Goal: Task Accomplishment & Management: Manage account settings

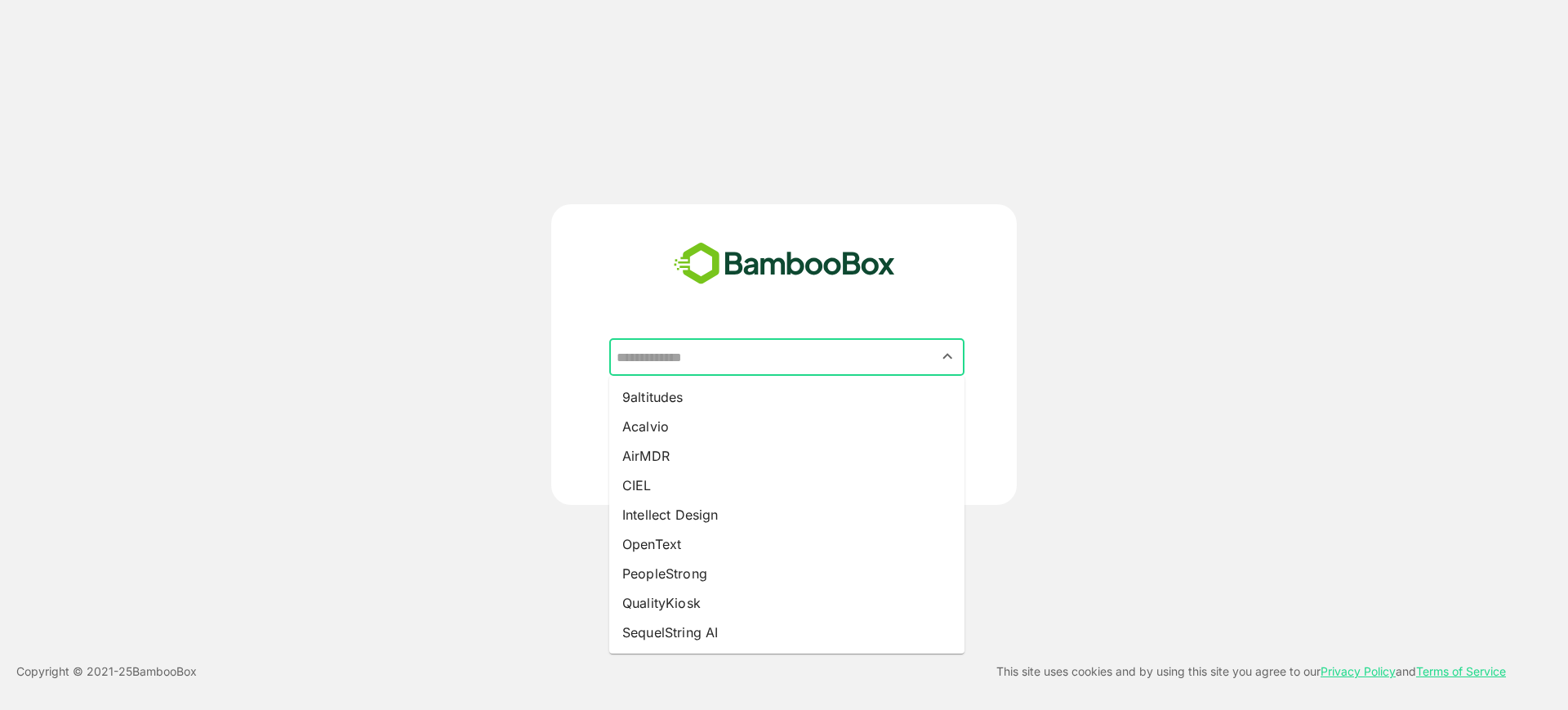
click at [742, 369] on input "text" at bounding box center [787, 357] width 349 height 31
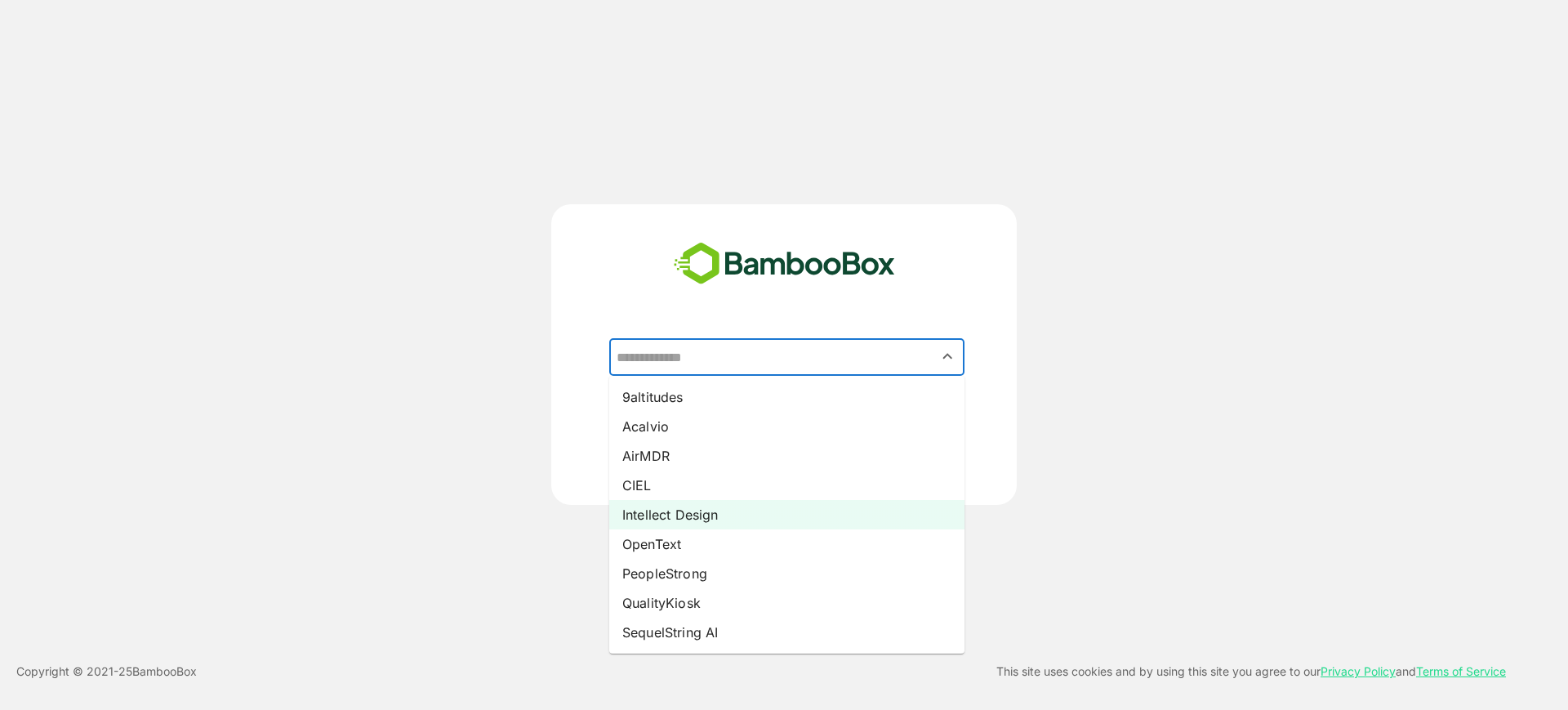
click at [738, 517] on li "Intellect Design" at bounding box center [786, 514] width 355 height 30
type input "**********"
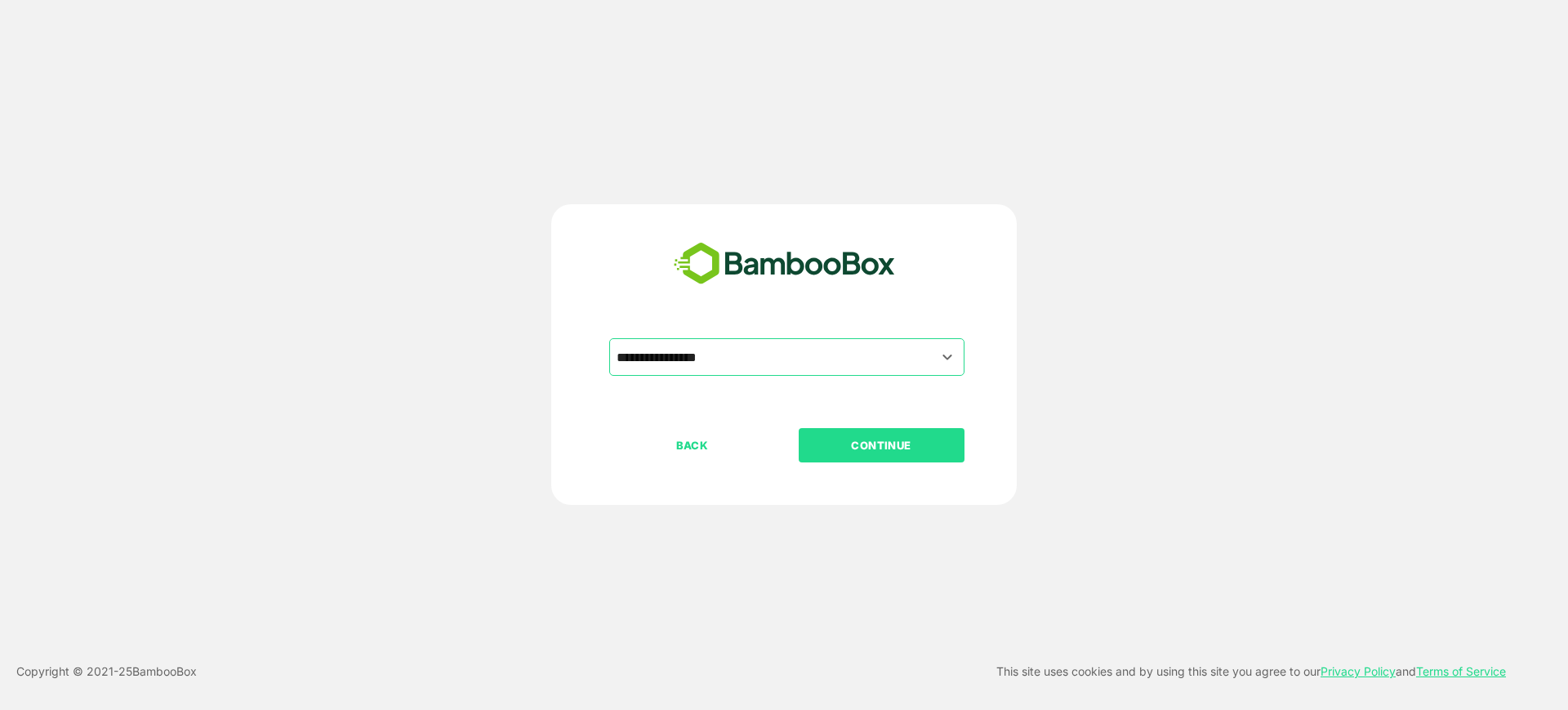
click at [881, 452] on p "CONTINUE" at bounding box center [881, 444] width 163 height 18
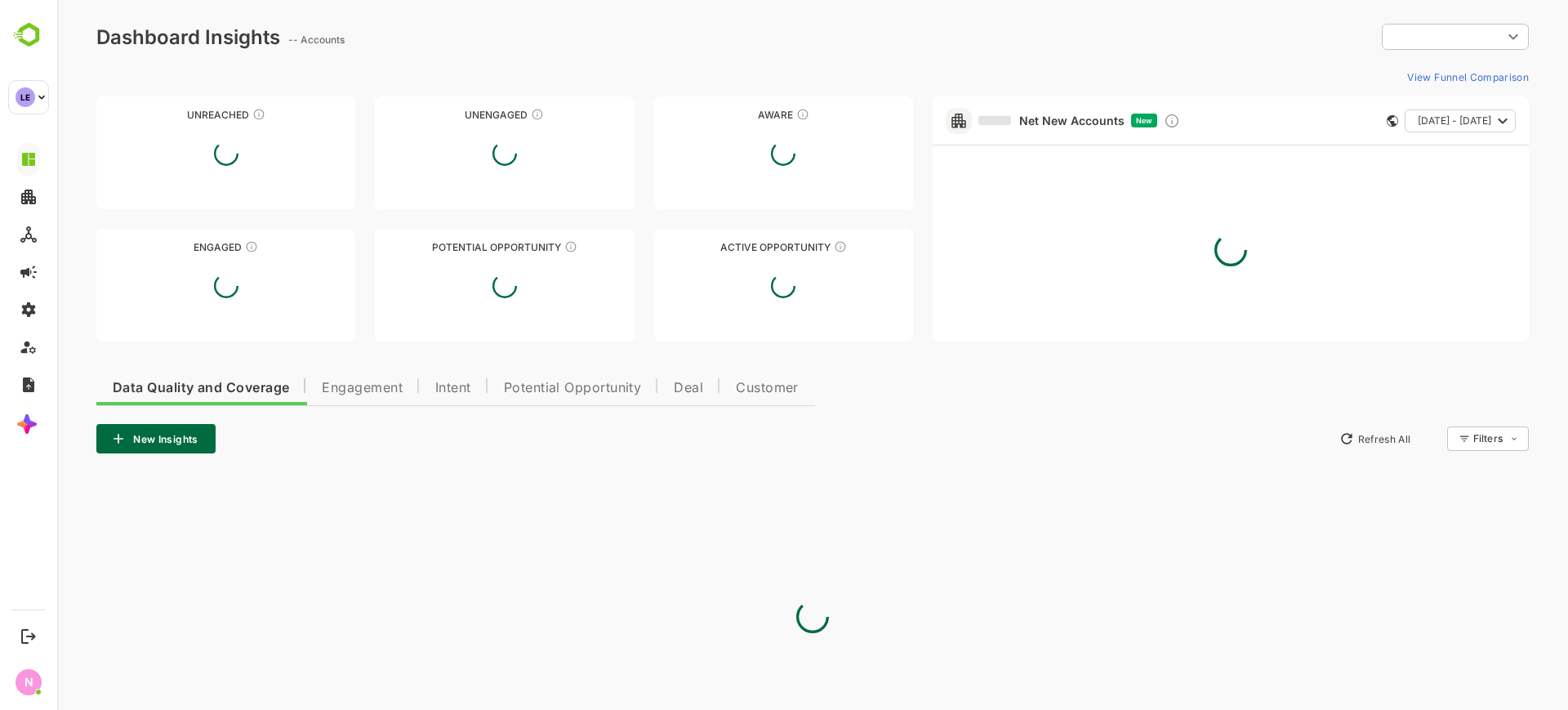
type input "**********"
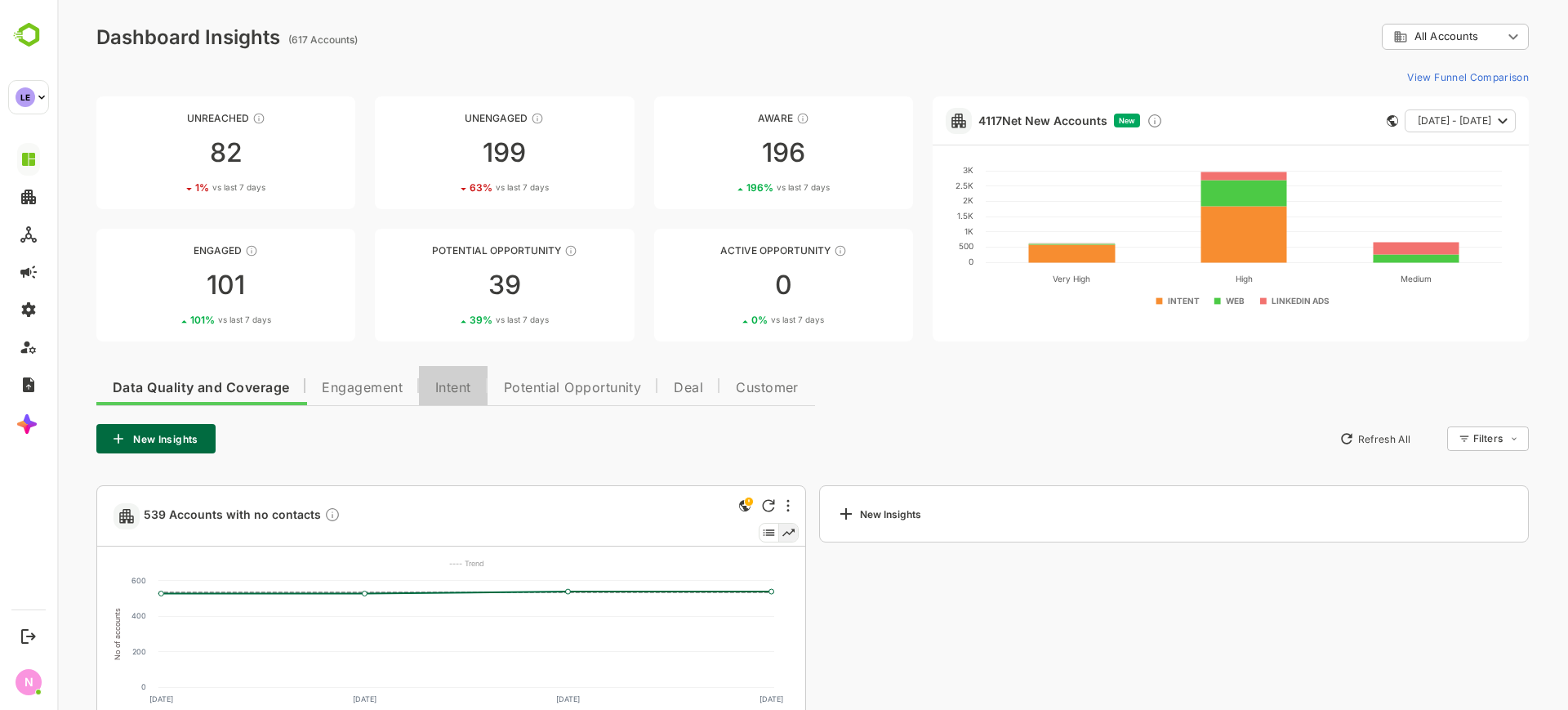
click at [446, 392] on span "Intent" at bounding box center [453, 387] width 36 height 13
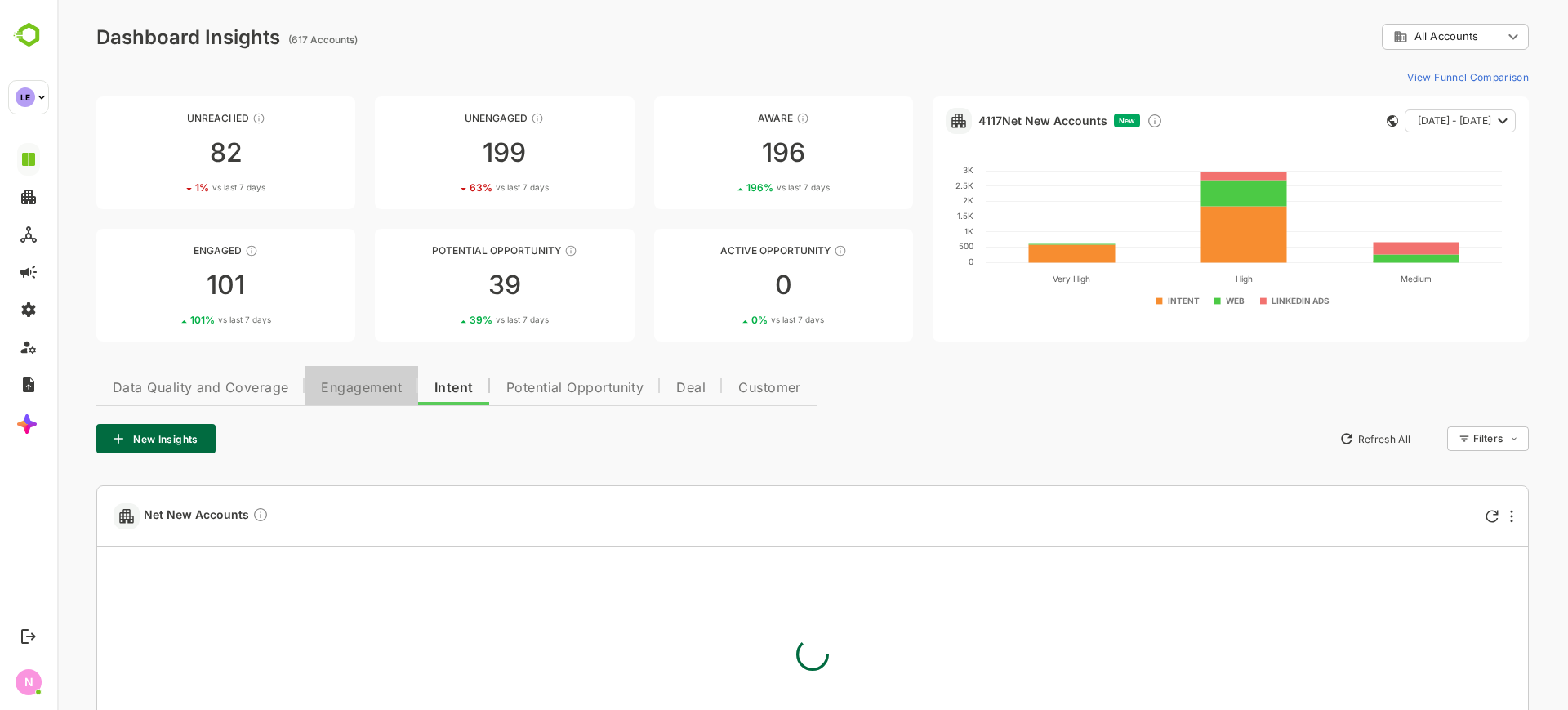
click at [398, 387] on span "Engagement" at bounding box center [361, 387] width 81 height 13
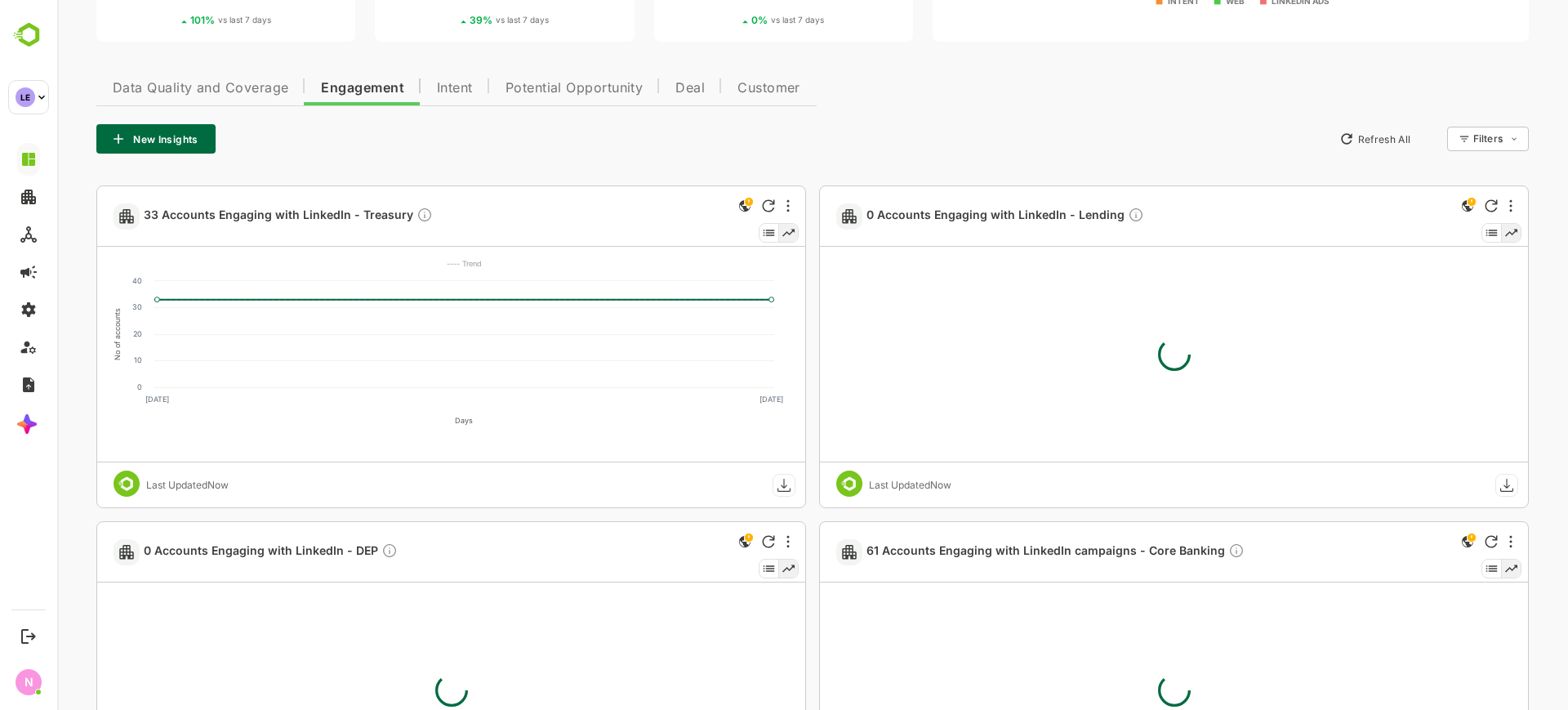
scroll to position [148, 0]
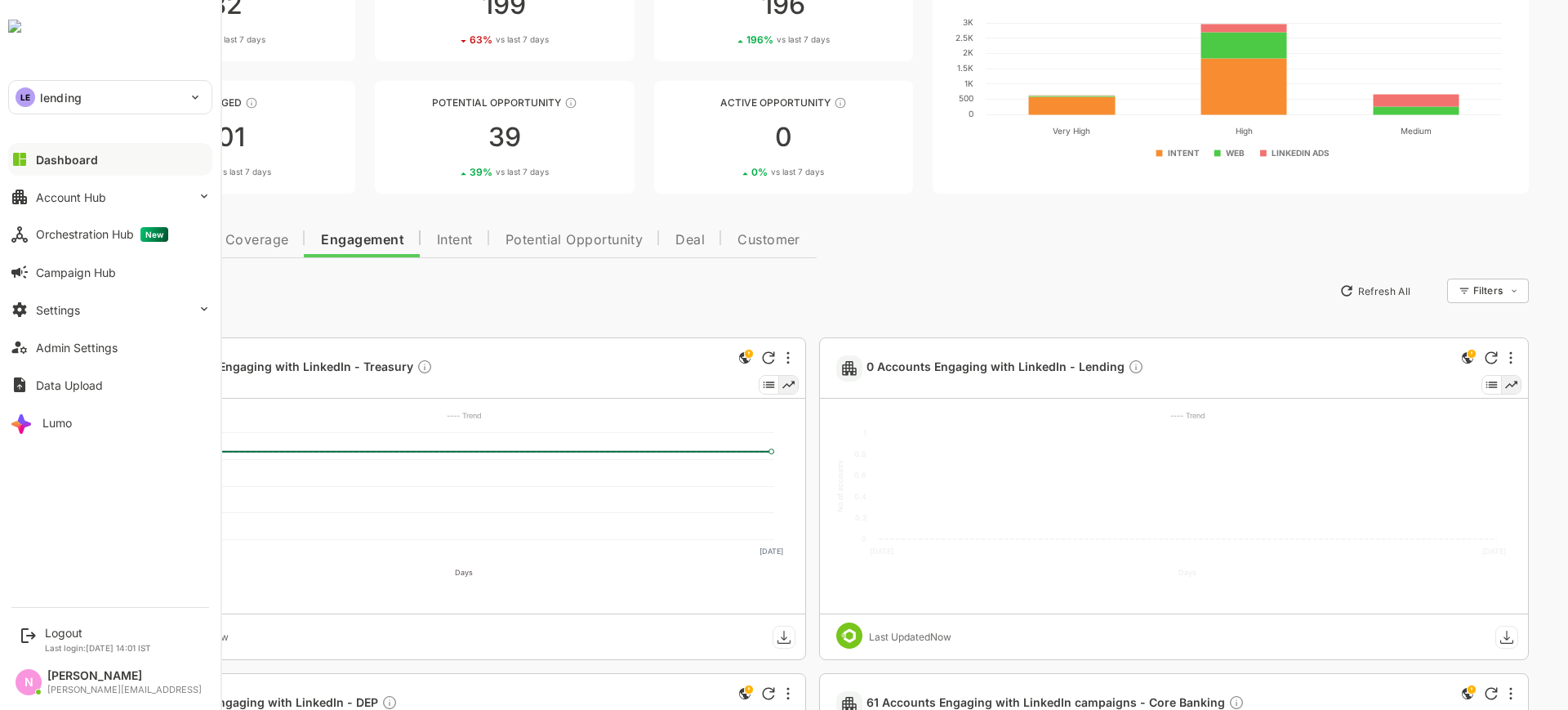
click at [51, 102] on p "lending" at bounding box center [60, 98] width 42 height 17
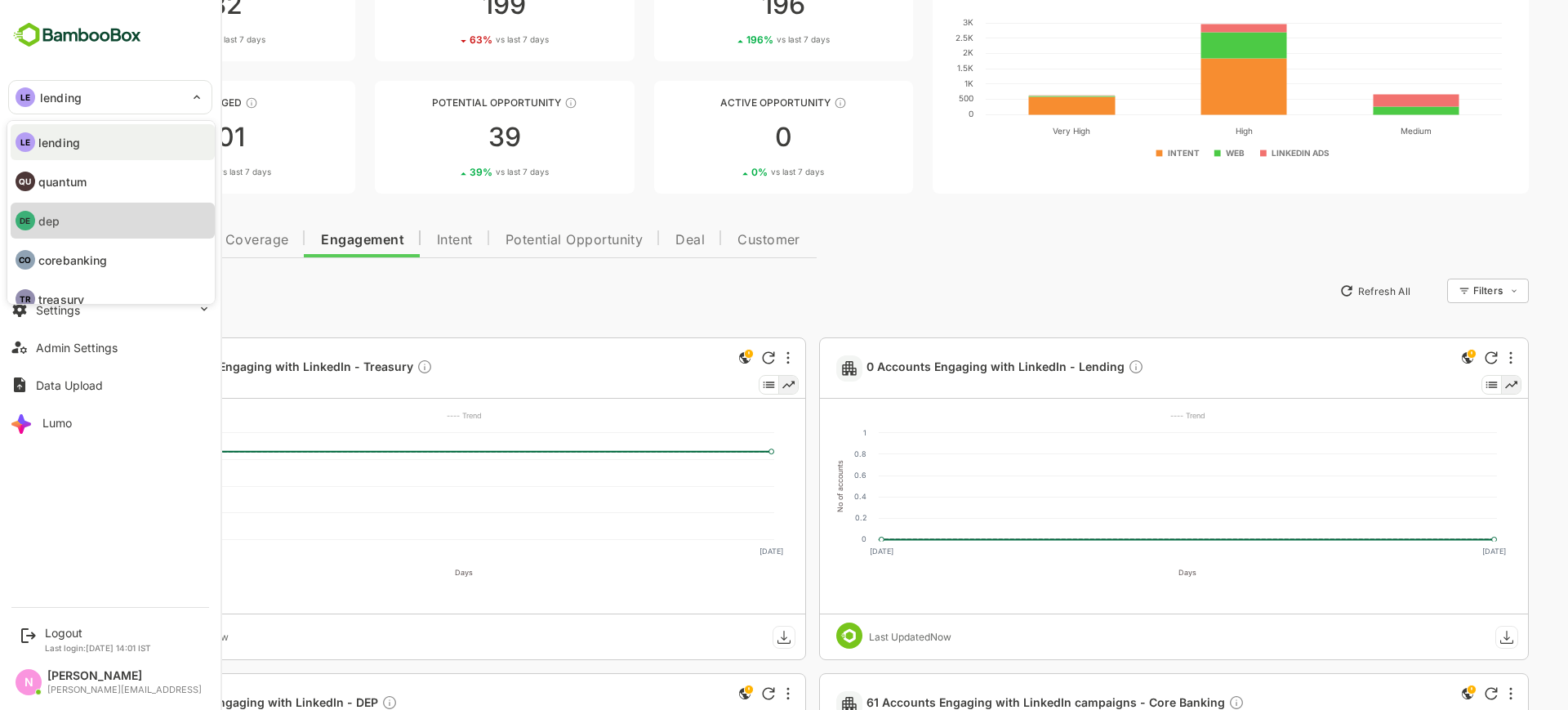
click at [60, 216] on li "DE dep" at bounding box center [112, 220] width 204 height 36
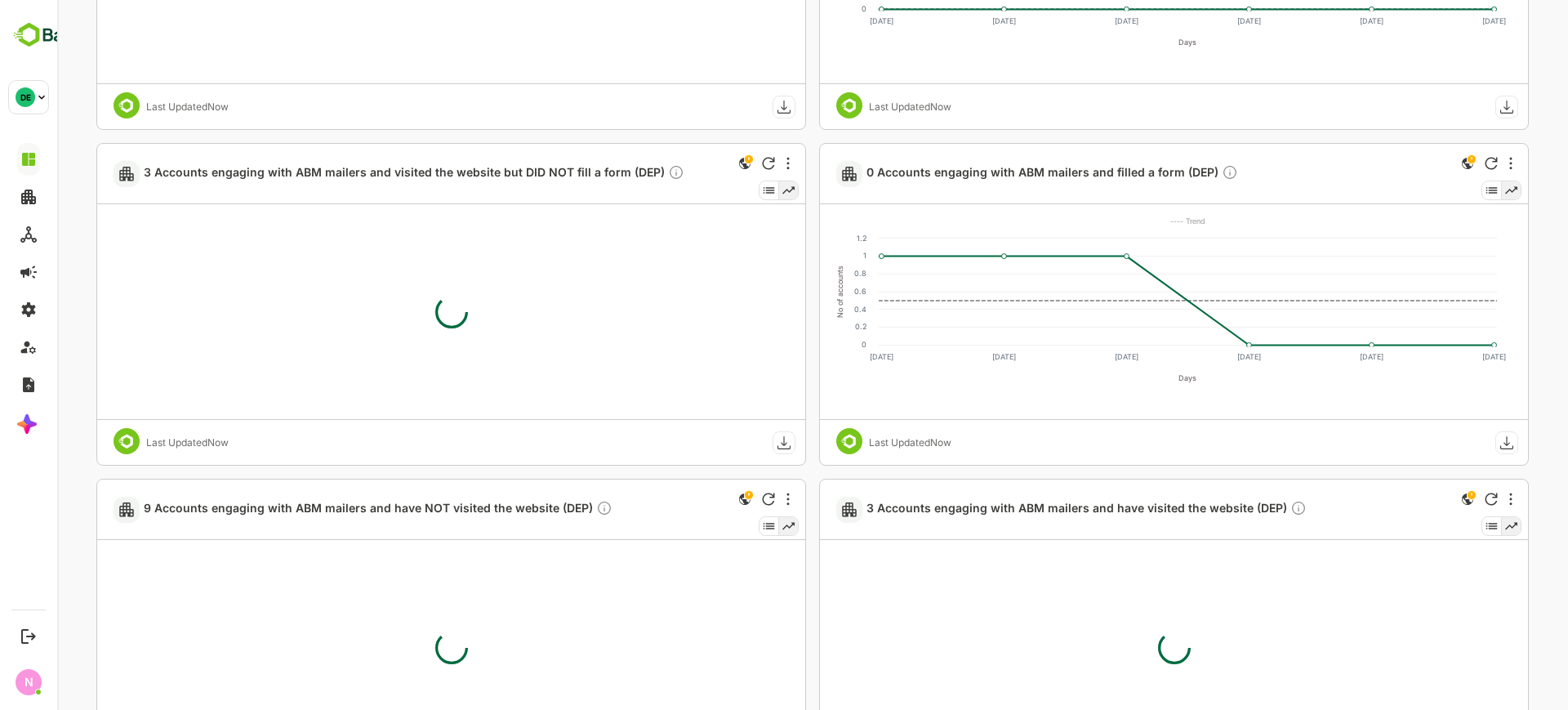
scroll to position [2361, 0]
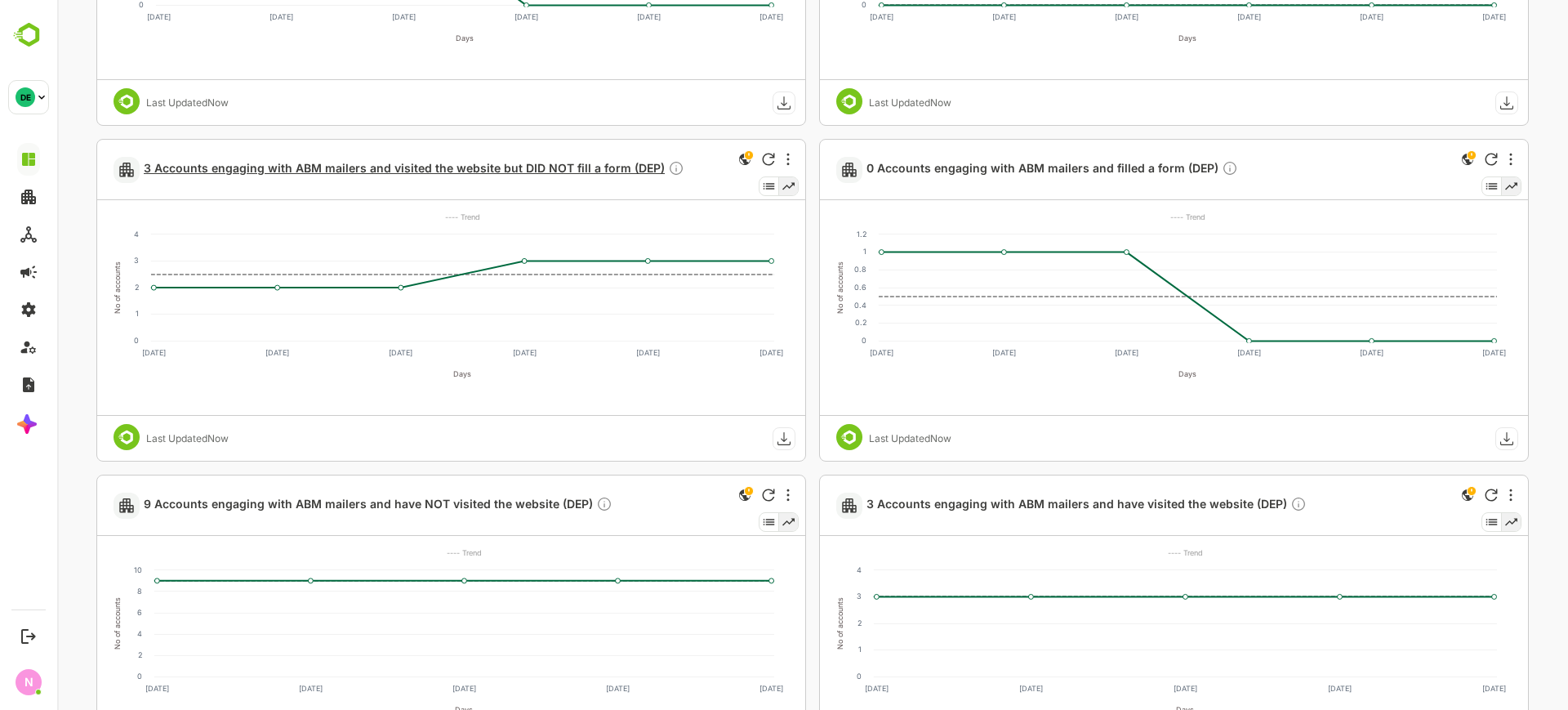
click at [461, 165] on span "3 Accounts engaging with ABM mailers and visited the website but DID NOT fill a…" at bounding box center [413, 169] width 540 height 19
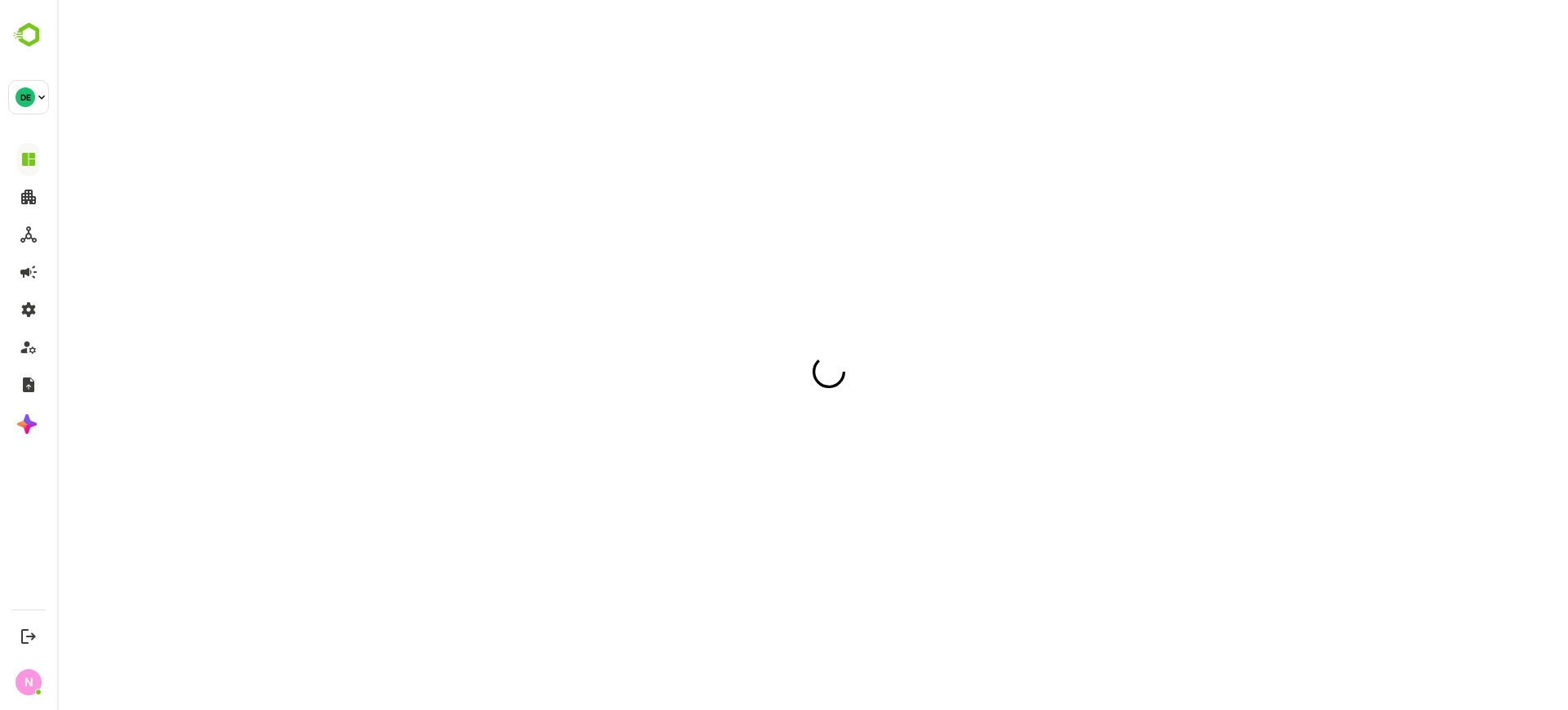
scroll to position [0, 0]
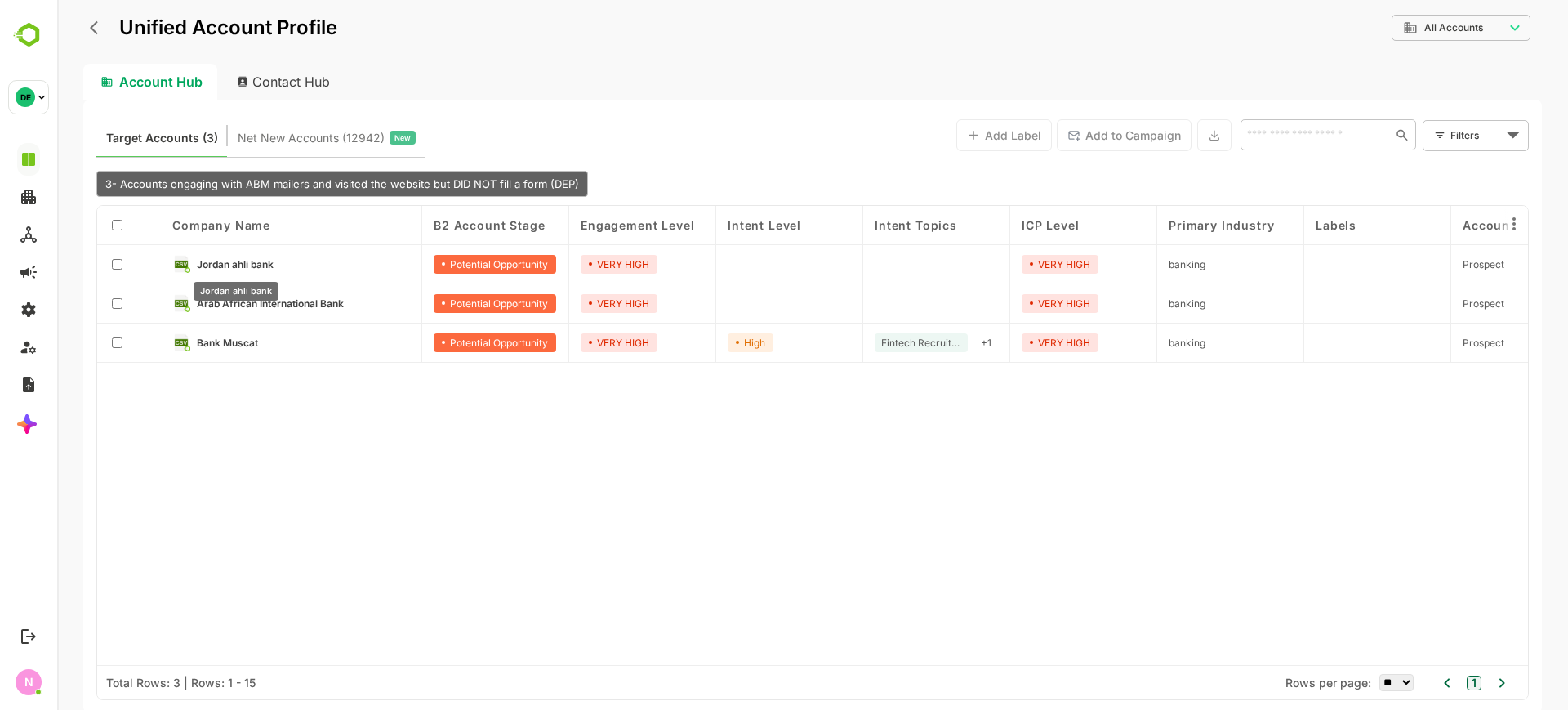
click at [246, 259] on span "Jordan ahli bank" at bounding box center [235, 264] width 77 height 12
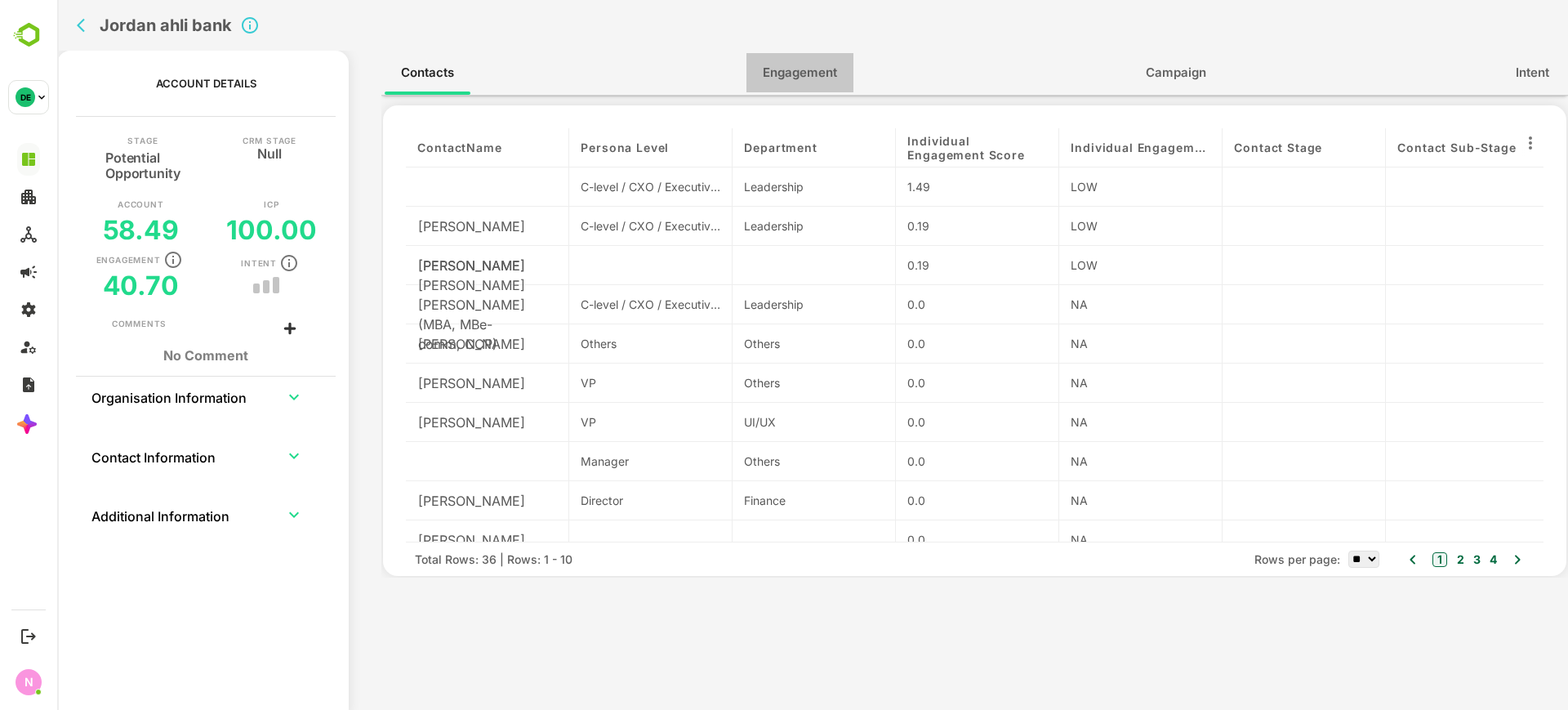
click at [828, 77] on span "Engagement" at bounding box center [799, 72] width 74 height 21
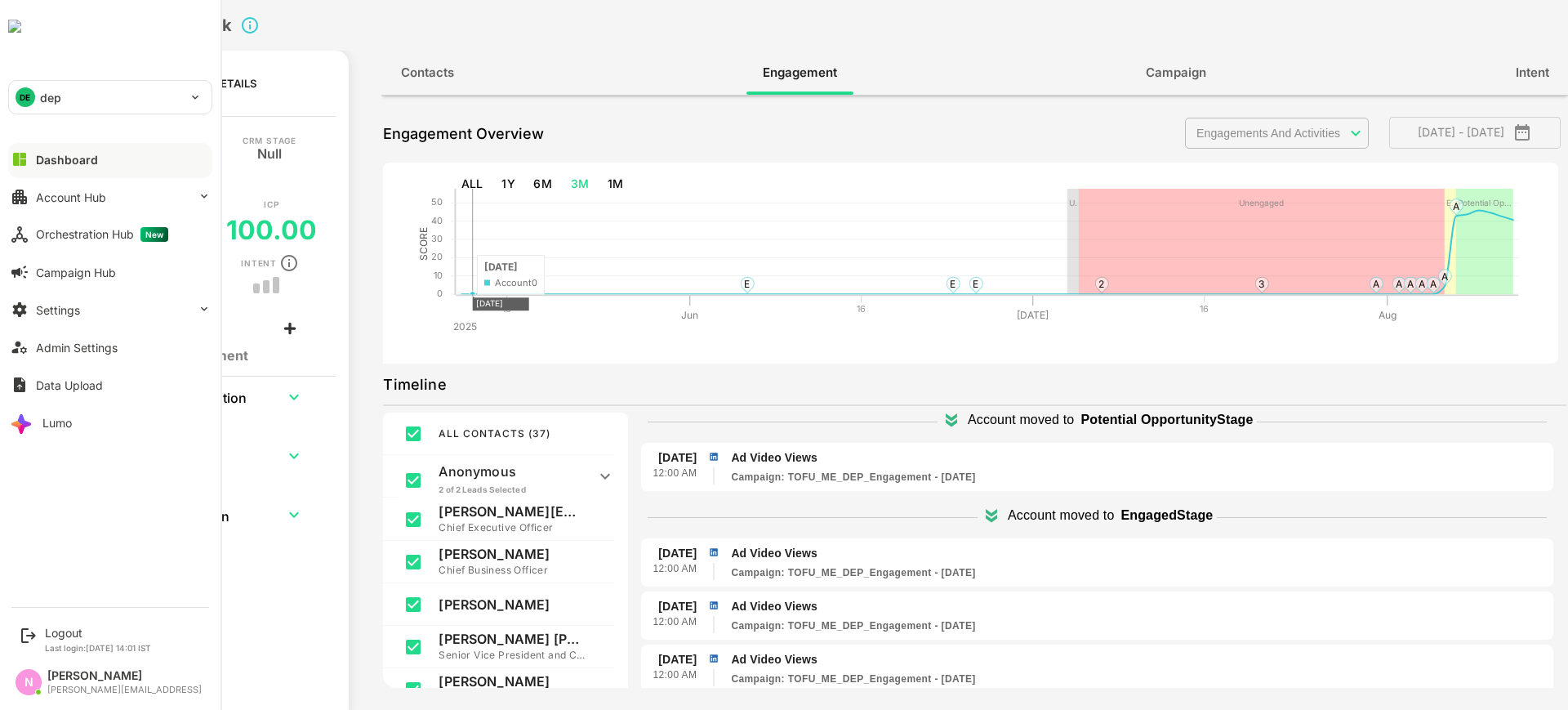
scroll to position [106, 0]
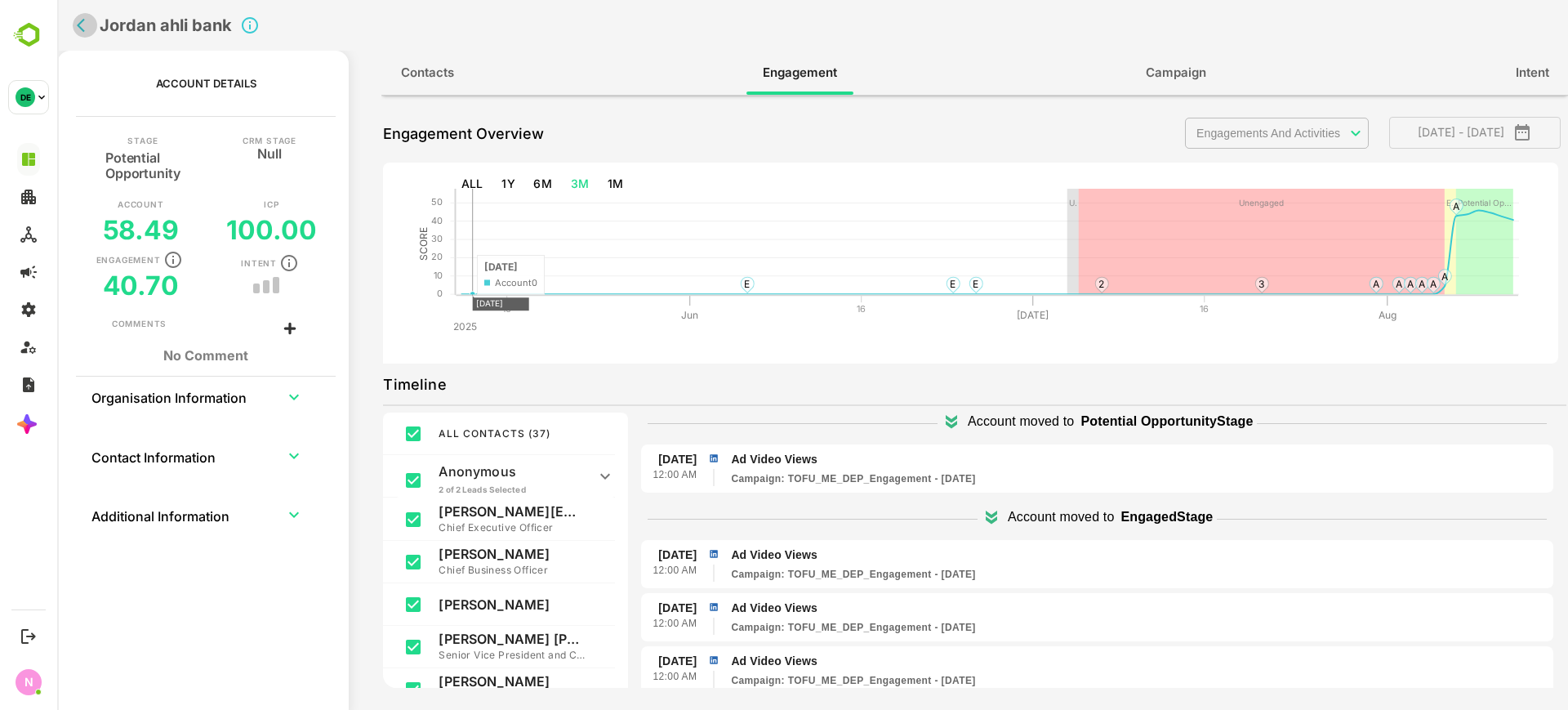
click at [87, 31] on icon "back" at bounding box center [84, 25] width 16 height 16
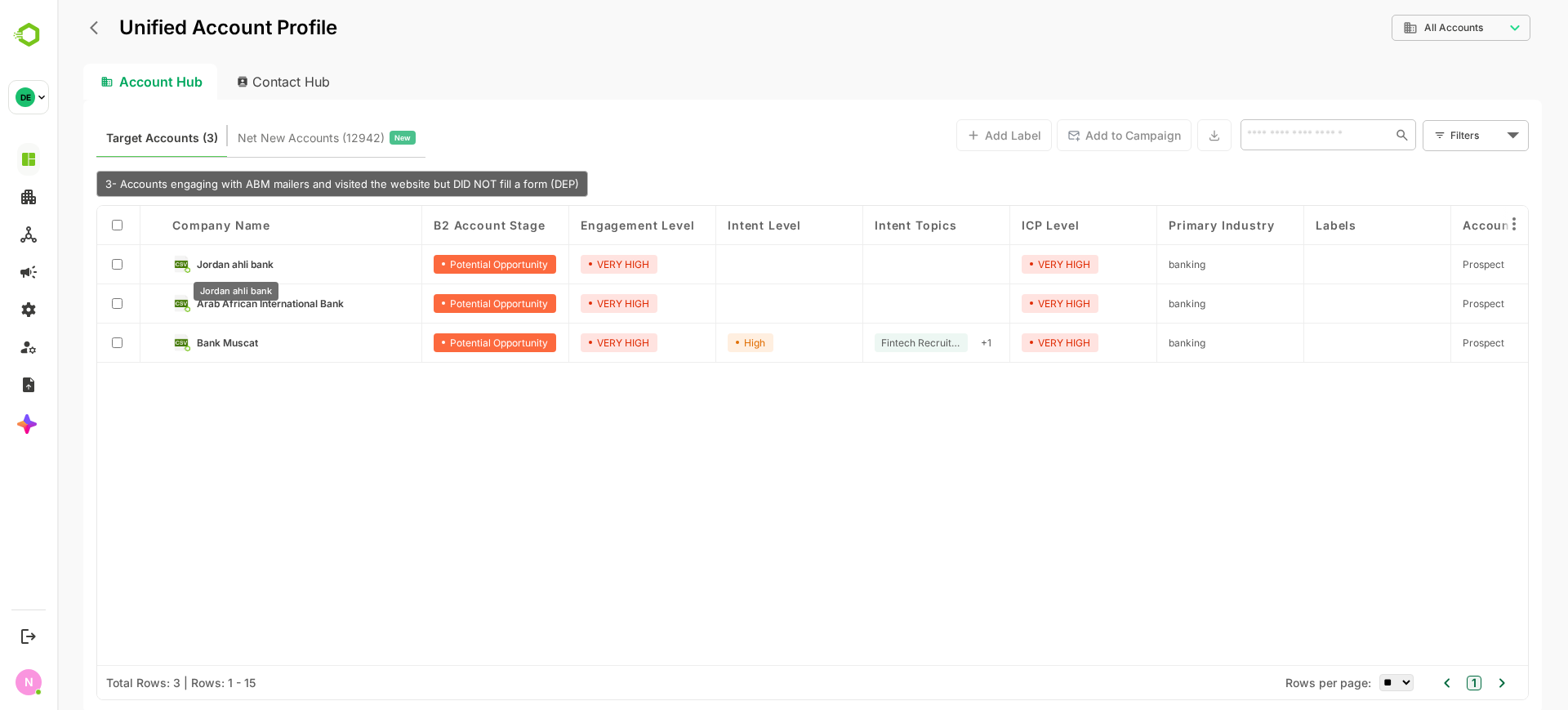
click at [254, 266] on span "Jordan ahli bank" at bounding box center [235, 264] width 77 height 12
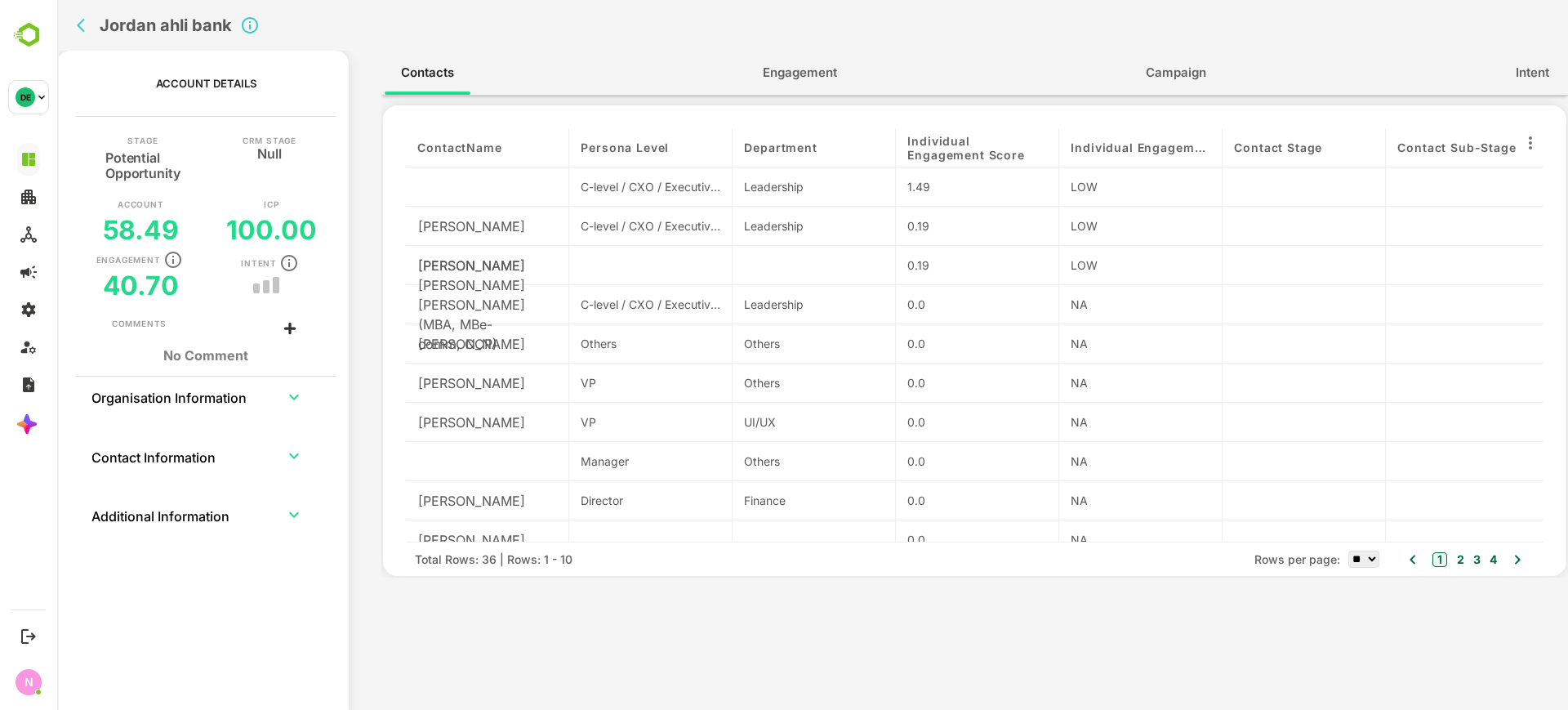
drag, startPoint x: 567, startPoint y: 140, endPoint x: 774, endPoint y: 128, distance: 207.3
click at [774, 129] on div "contactName Persona Level Department Individual Engagement Score Individual Eng…" at bounding box center [974, 335] width 1138 height 414
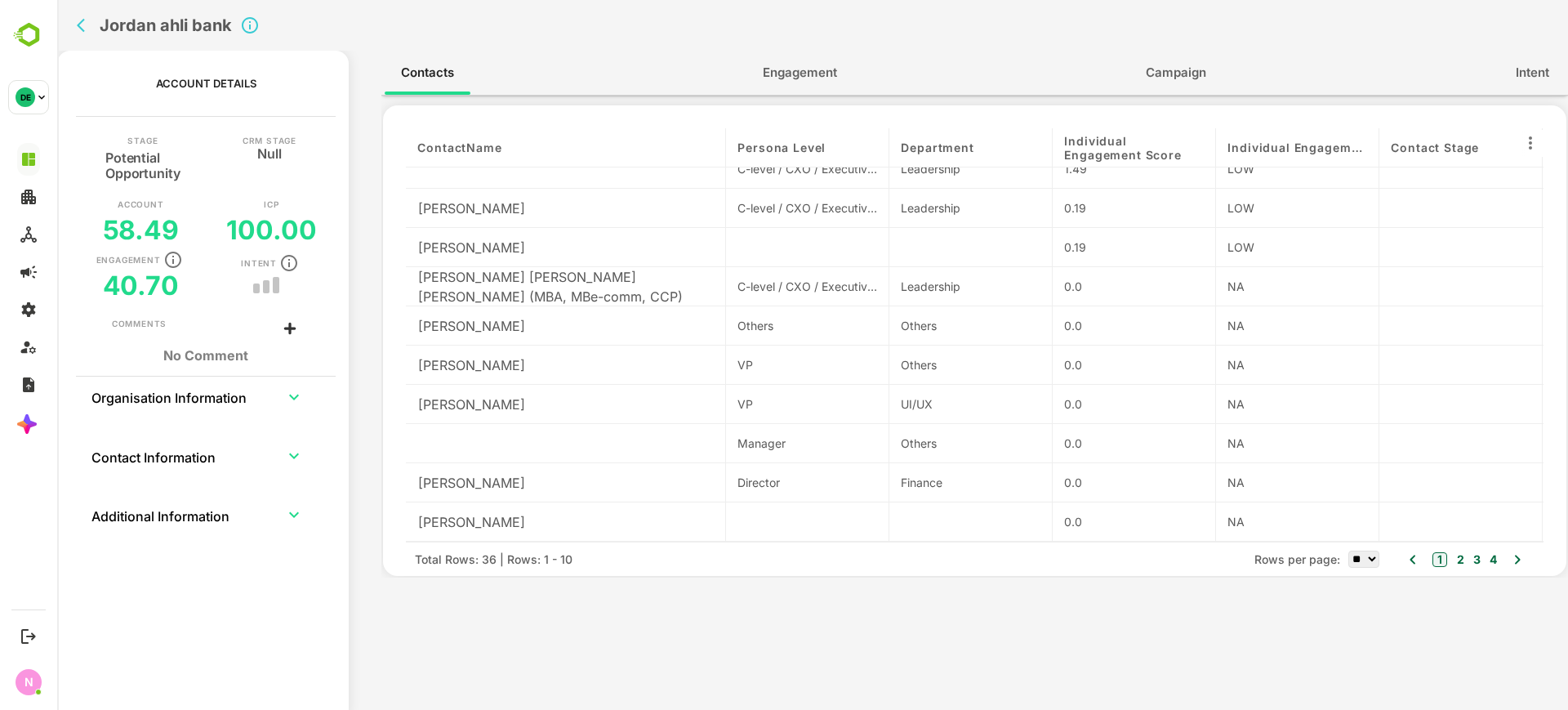
scroll to position [20, 0]
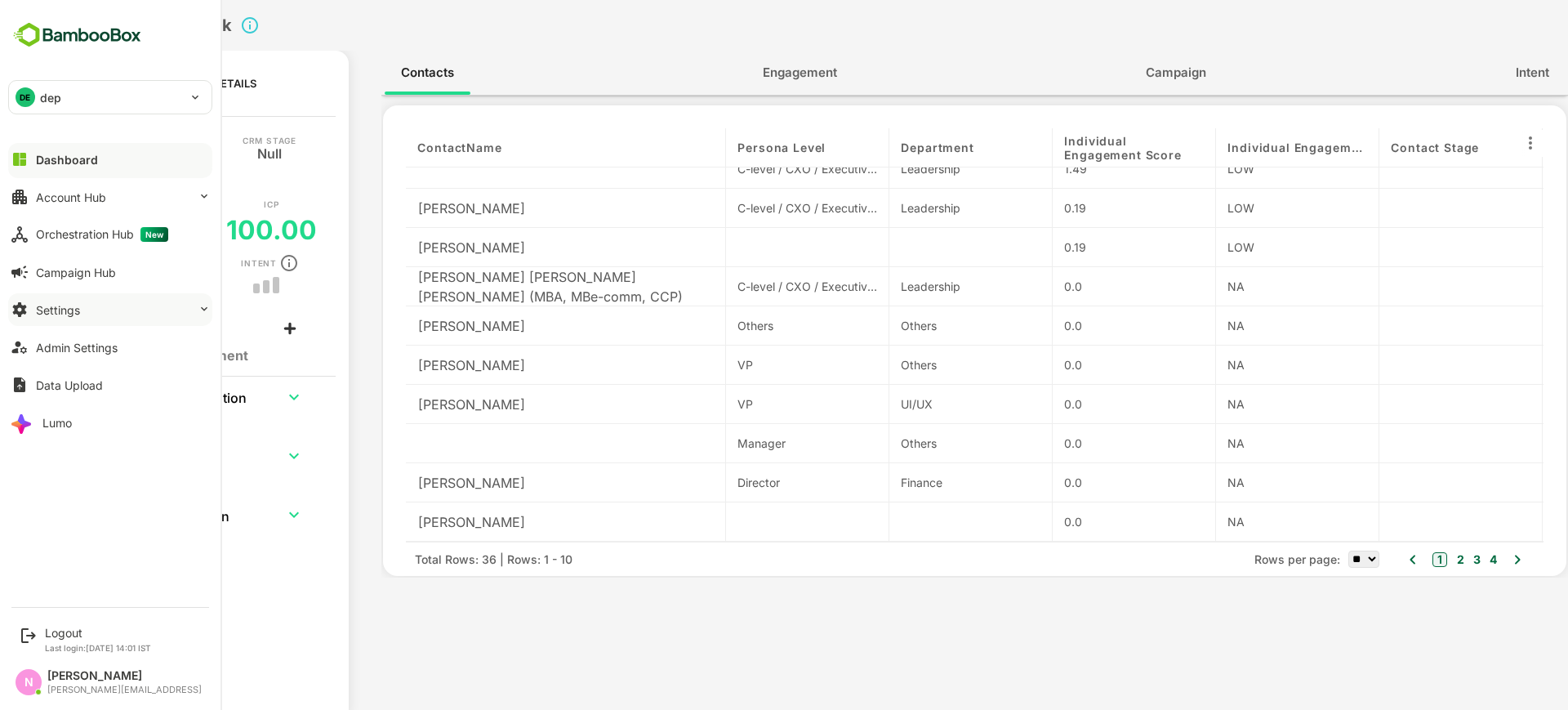
click at [110, 319] on button "Settings" at bounding box center [111, 310] width 204 height 32
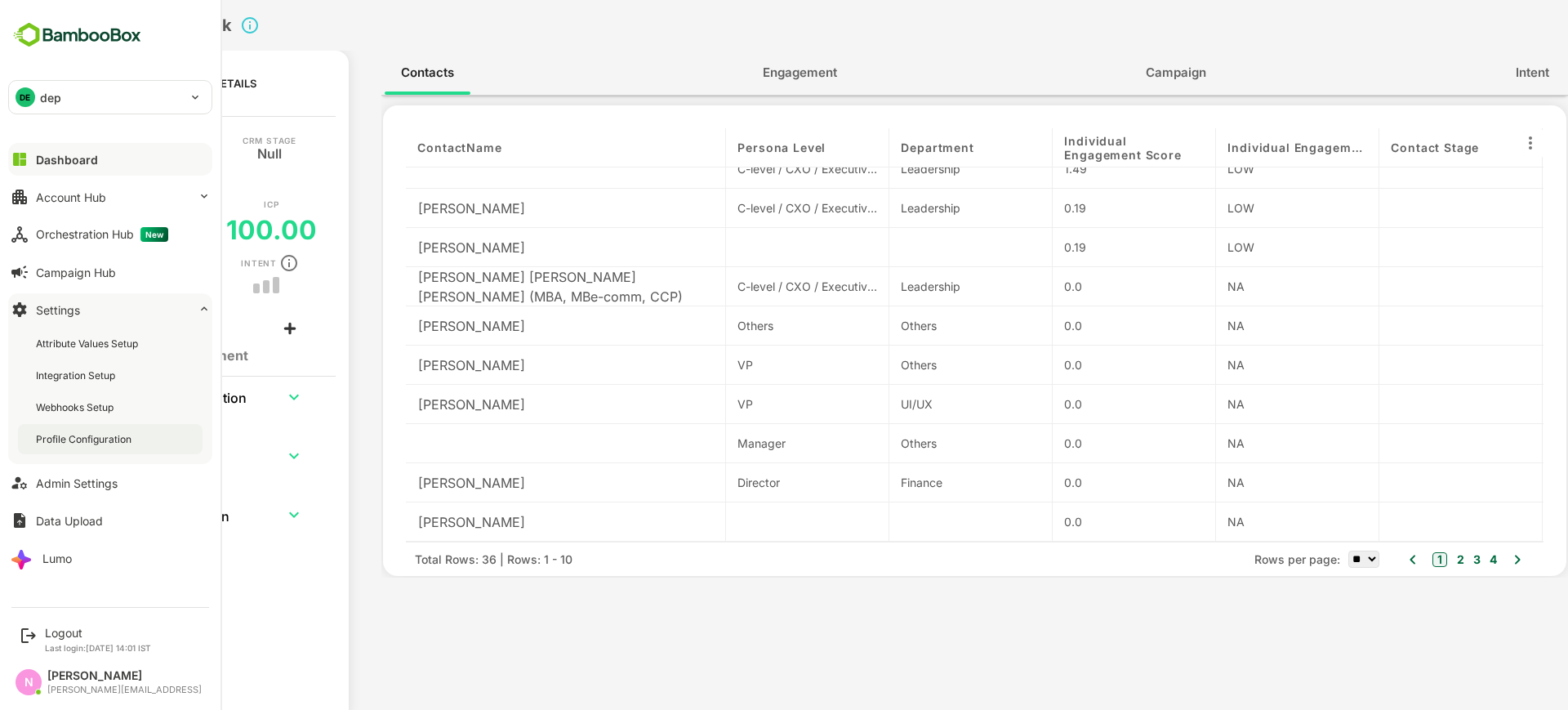
click at [98, 444] on div "Profile Configuration" at bounding box center [85, 439] width 99 height 14
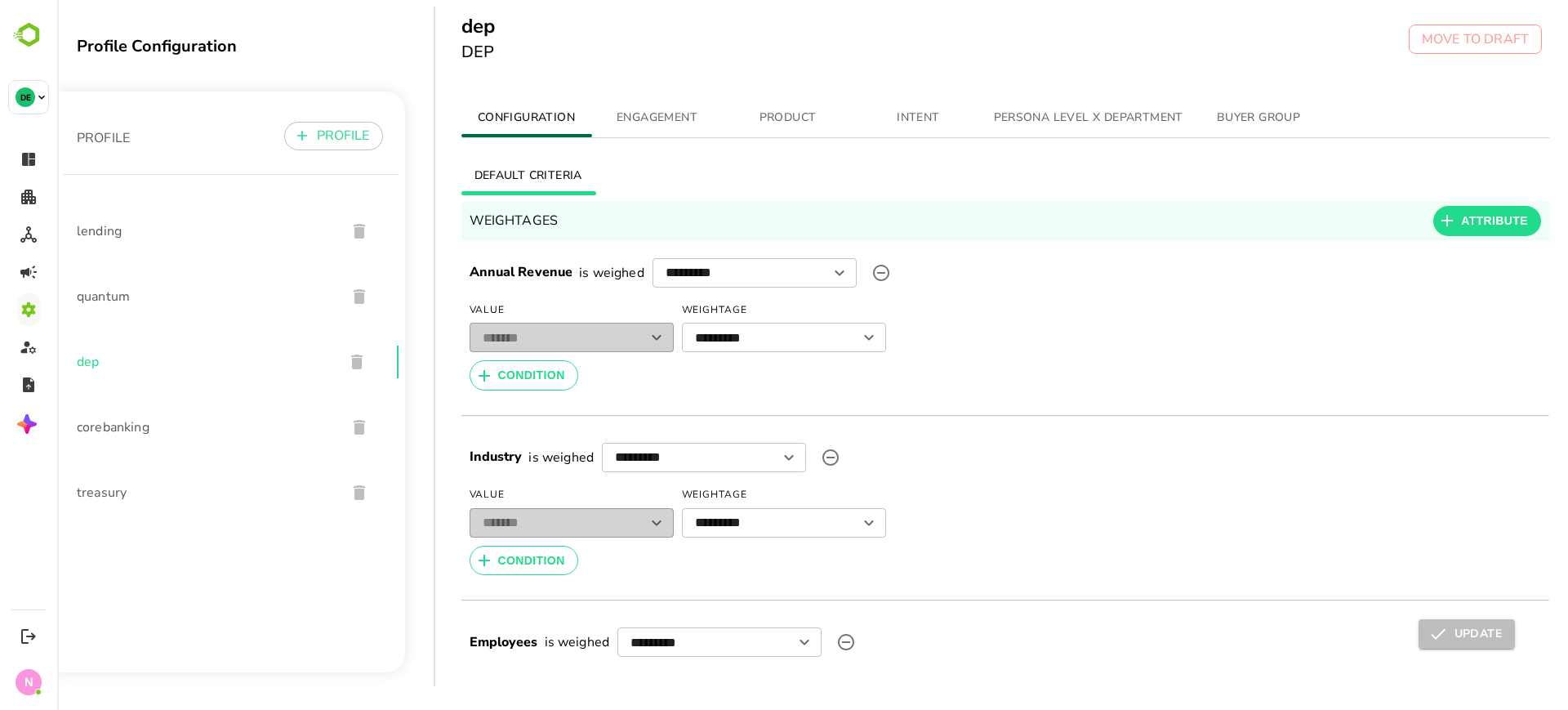
click at [784, 137] on div "CONFIGURATION ENGAGEMENT PRODUCT INTENT PERSONA LEVEL X DEPARTMENT BUYER GROUP" at bounding box center [1005, 117] width 1088 height 40
click at [796, 115] on span "PRODUCT" at bounding box center [788, 118] width 111 height 20
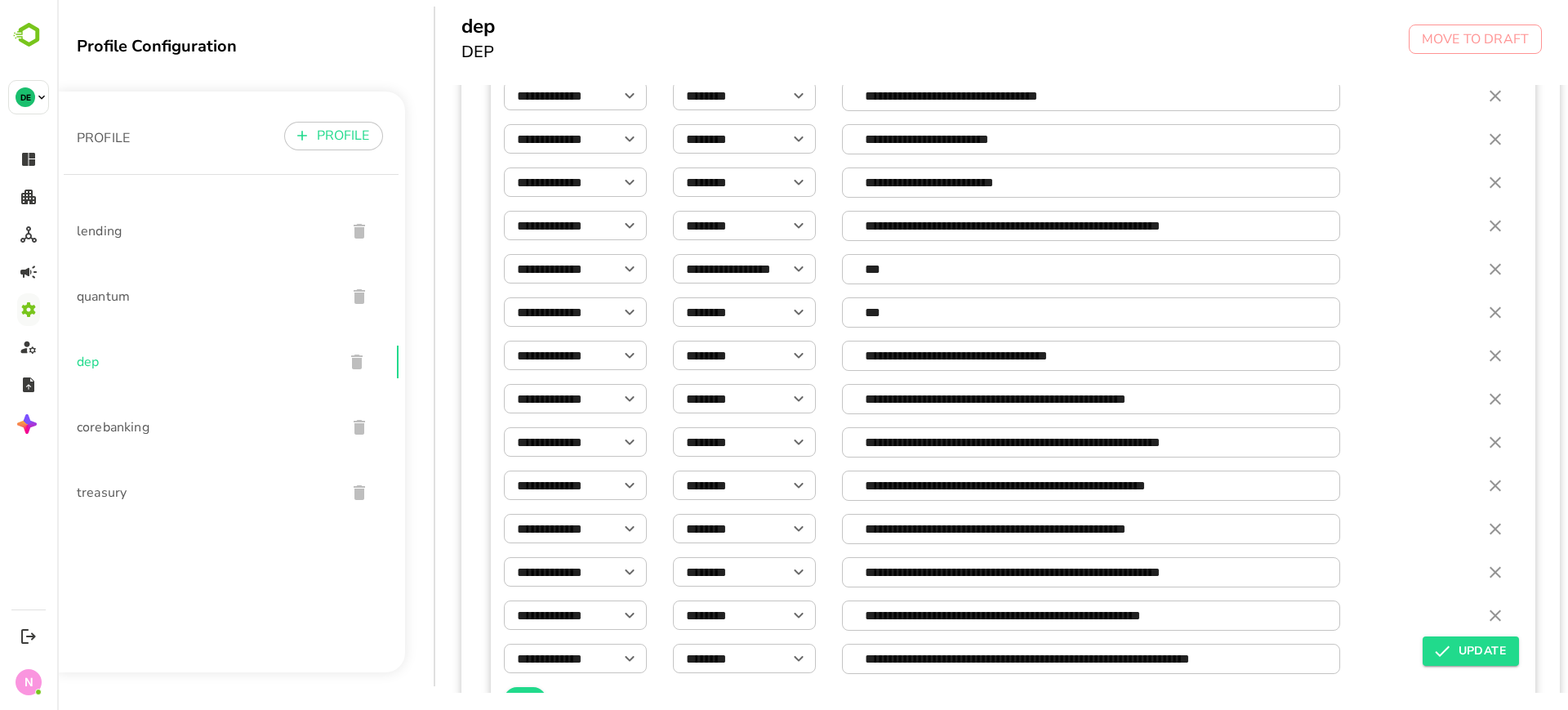
scroll to position [1226, 0]
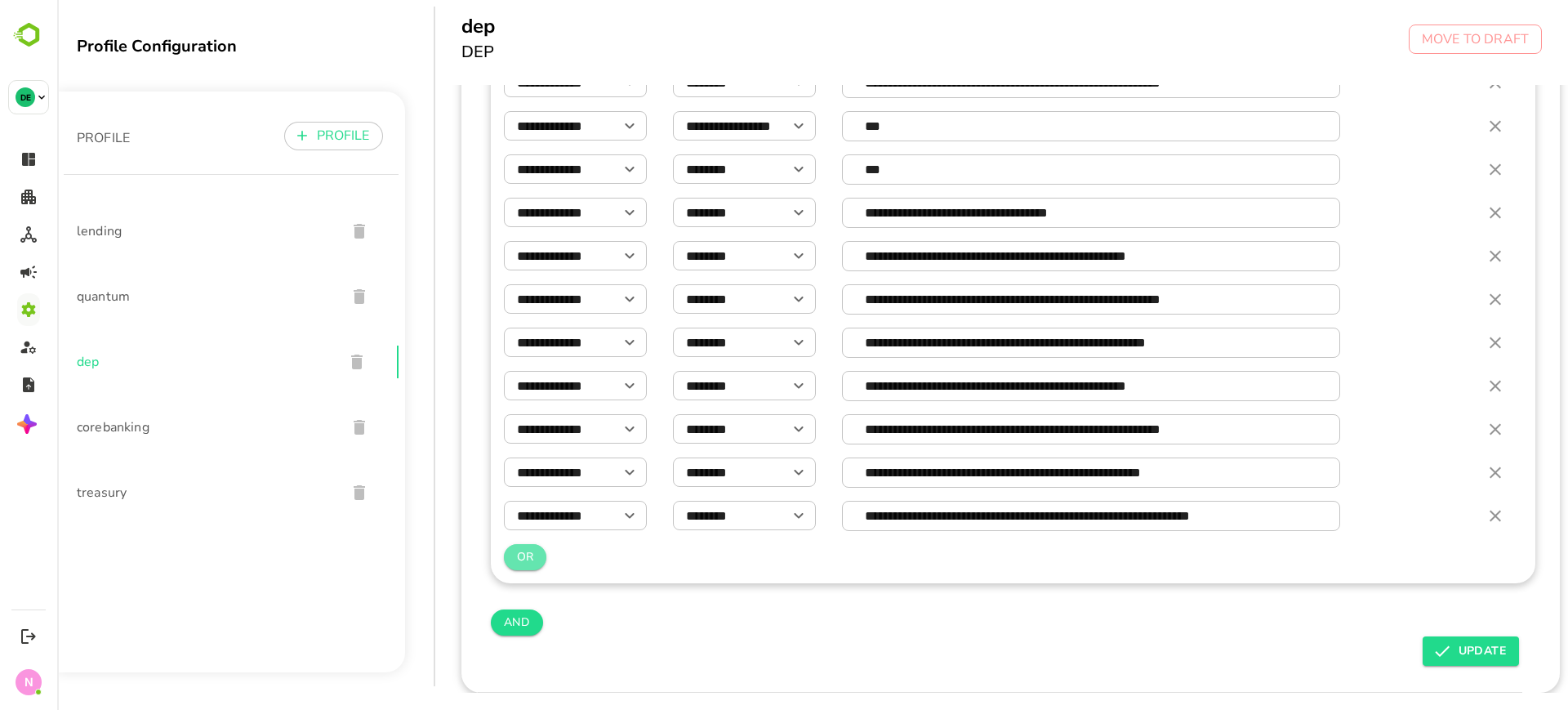
click at [526, 544] on button "OR" at bounding box center [525, 557] width 43 height 26
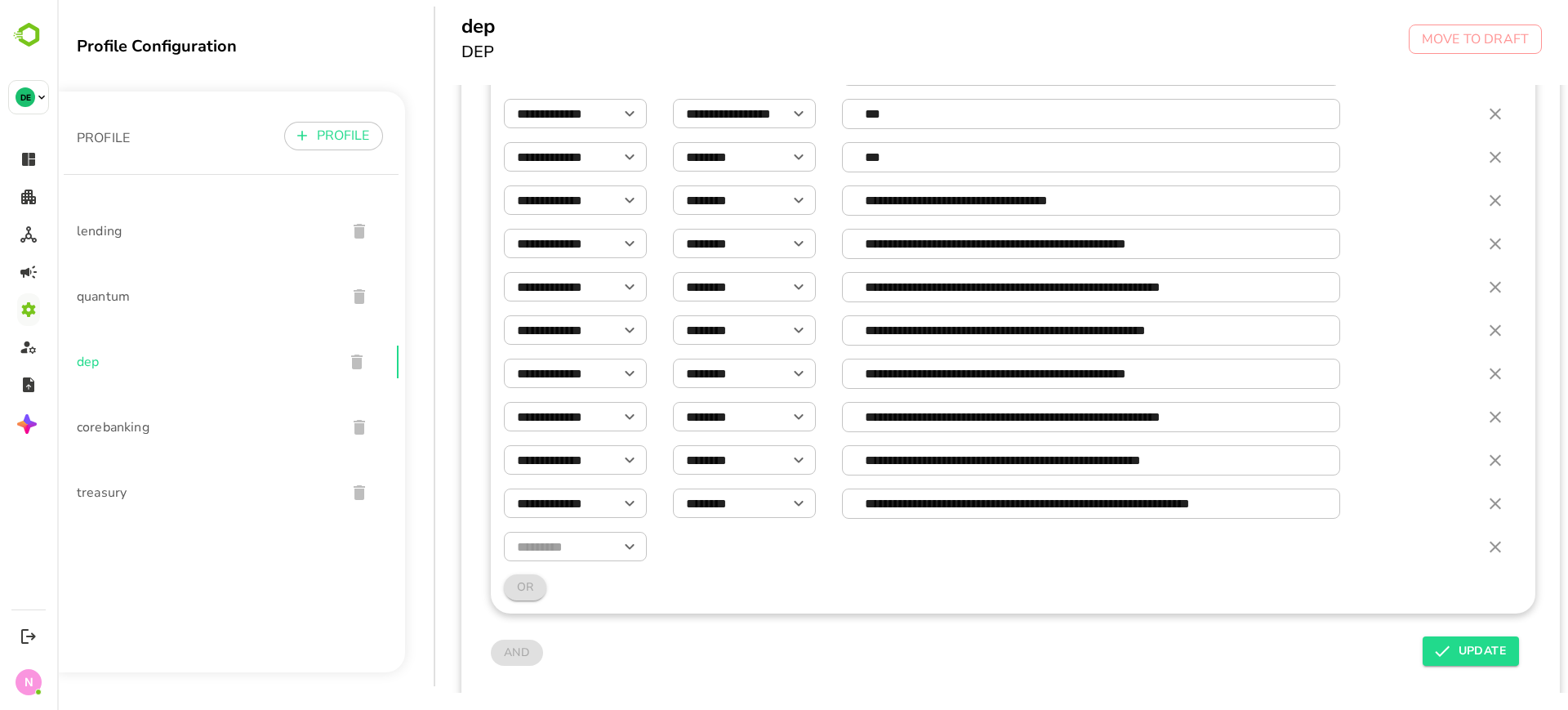
scroll to position [1268, 0]
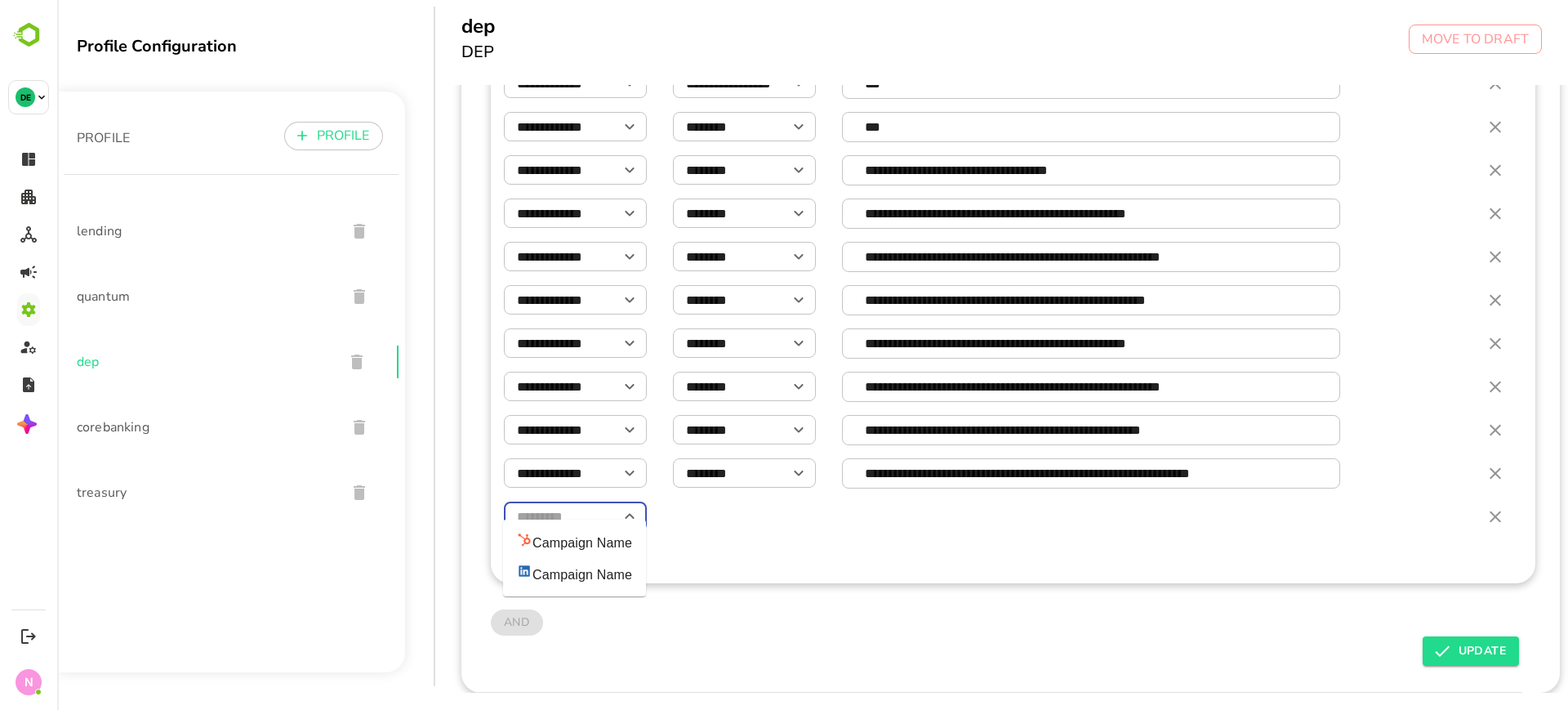
click at [554, 502] on input "text" at bounding box center [575, 517] width 143 height 29
click at [799, 544] on div "OR" at bounding box center [1013, 557] width 1019 height 26
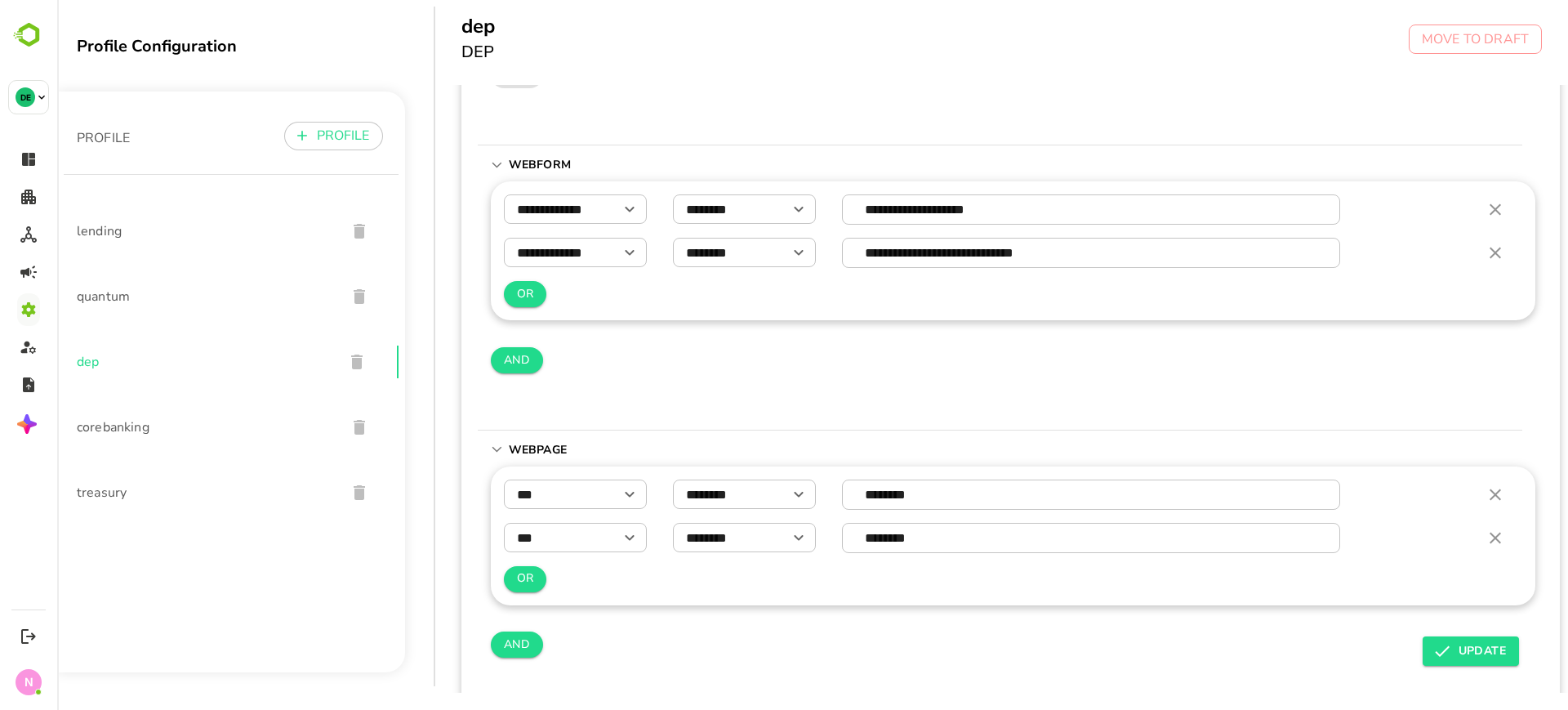
scroll to position [0, 0]
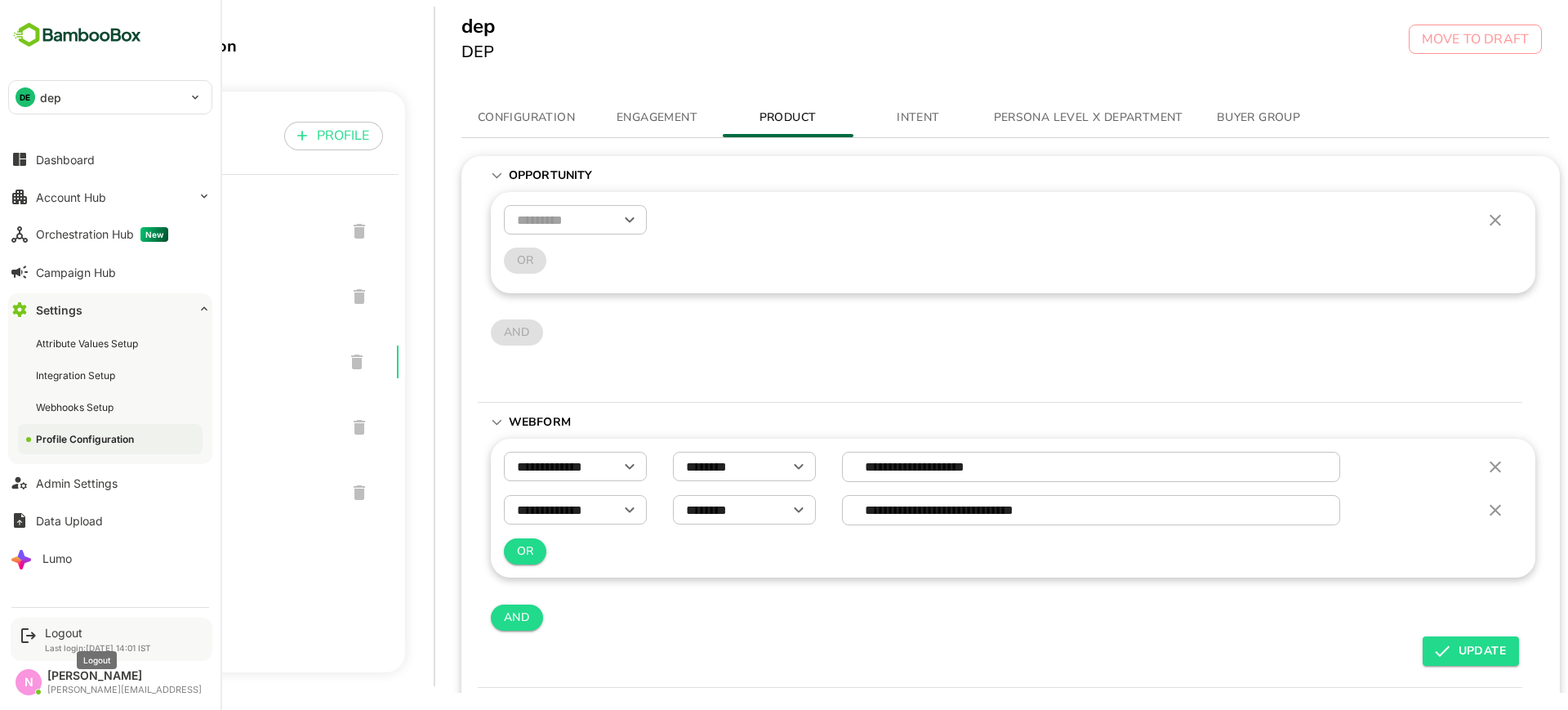
click at [79, 632] on div "Logout" at bounding box center [98, 633] width 106 height 14
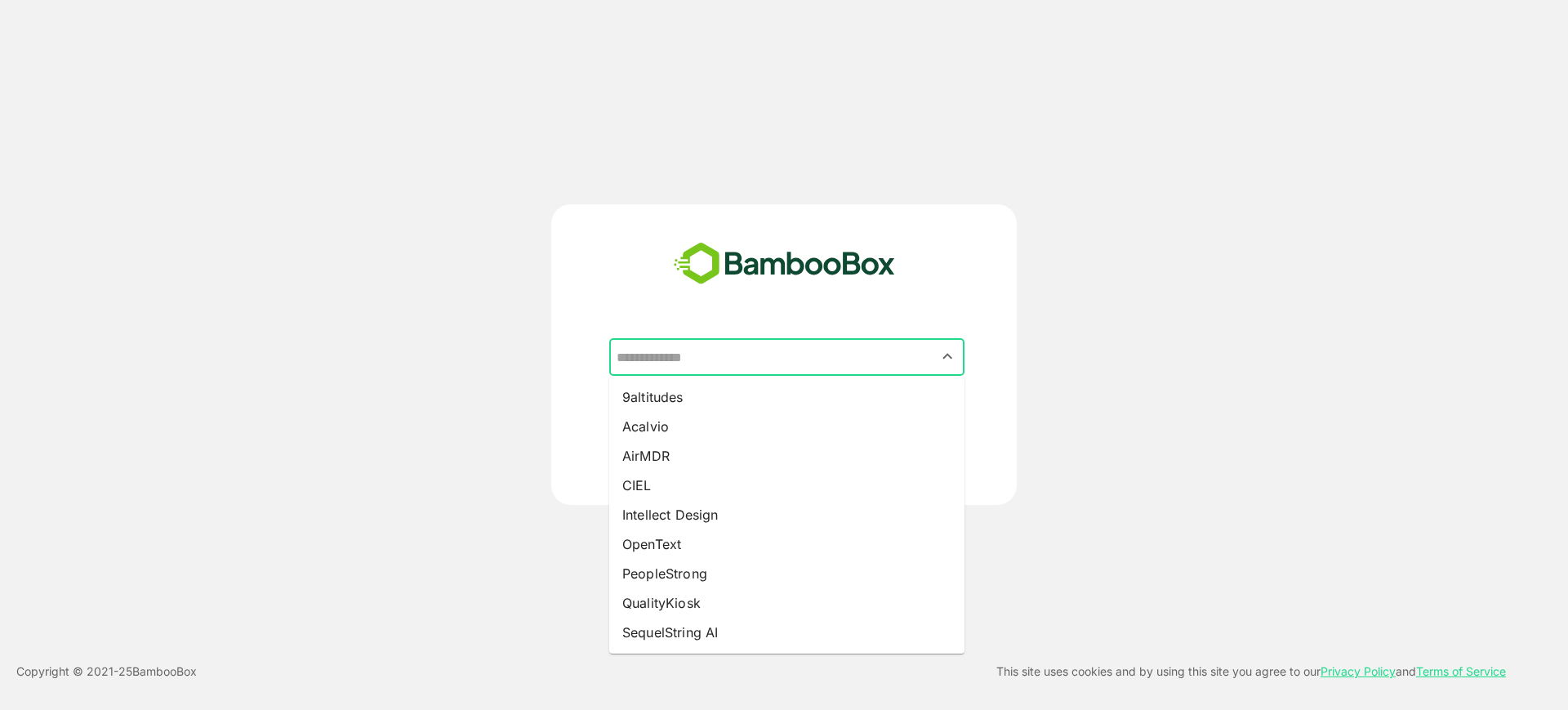
click at [752, 368] on input "text" at bounding box center [787, 357] width 349 height 31
